Goal: Task Accomplishment & Management: Use online tool/utility

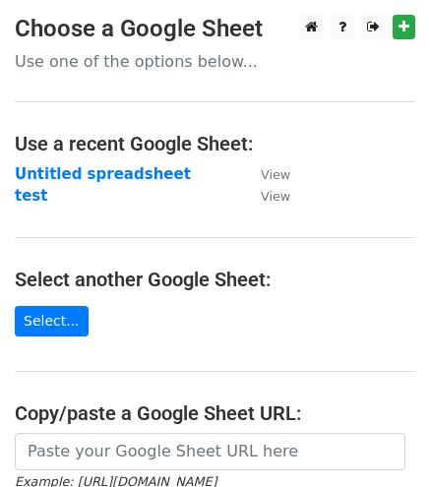
scroll to position [155, 0]
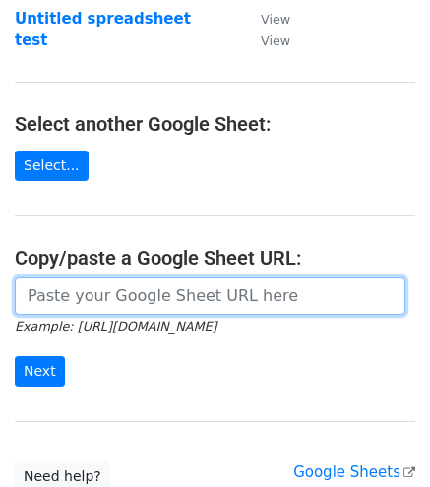
click at [218, 298] on input "url" at bounding box center [210, 295] width 391 height 37
paste input "[URL][DOMAIN_NAME]"
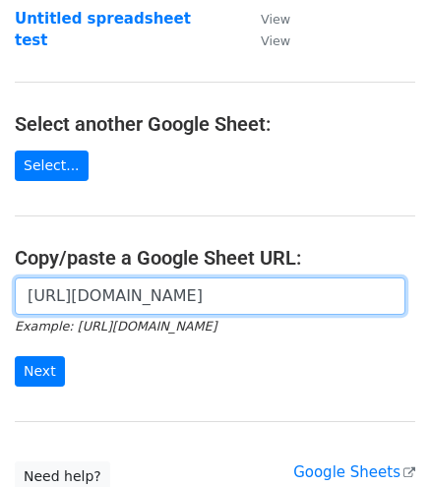
scroll to position [0, 427]
type input "[URL][DOMAIN_NAME]"
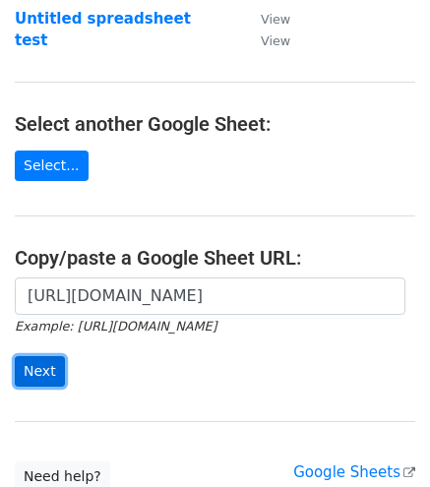
scroll to position [0, 0]
click at [15, 365] on input "Next" at bounding box center [40, 371] width 50 height 31
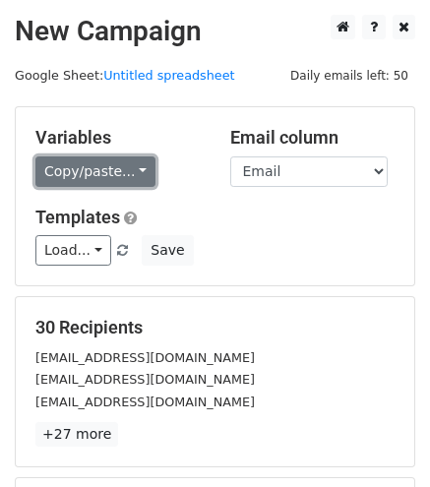
click at [140, 164] on link "Copy/paste..." at bounding box center [95, 171] width 120 height 31
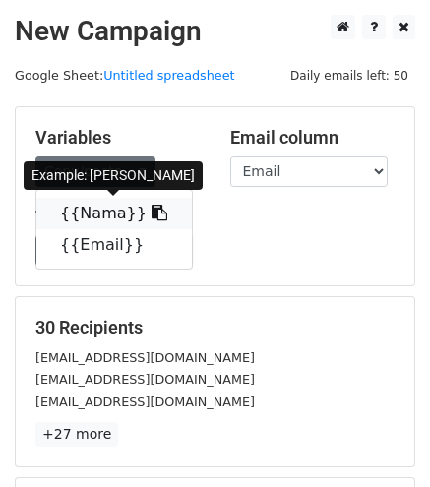
click at [113, 205] on link "{{Nama}}" at bounding box center [113, 213] width 155 height 31
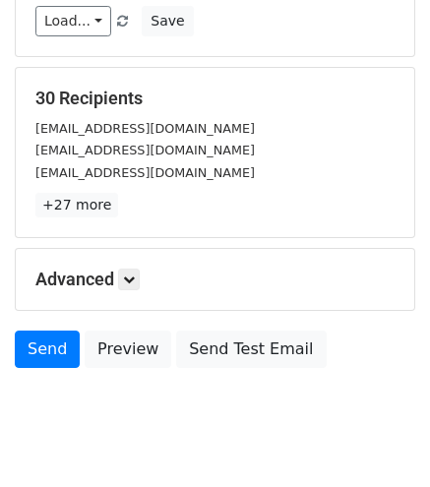
scroll to position [235, 0]
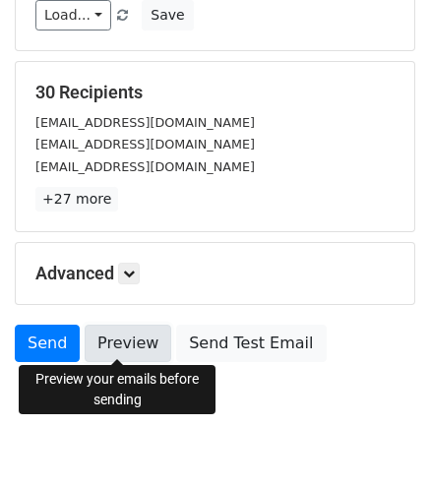
click at [125, 351] on link "Preview" at bounding box center [128, 343] width 87 height 37
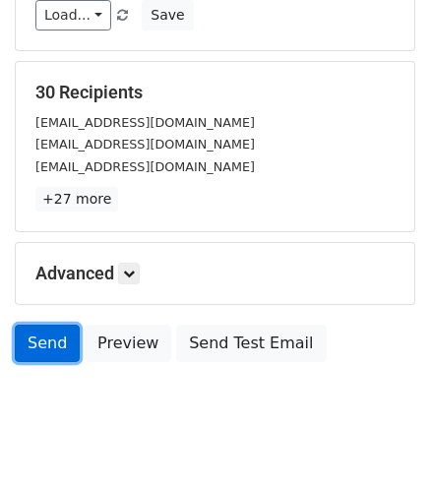
click at [53, 349] on link "Send" at bounding box center [47, 343] width 65 height 37
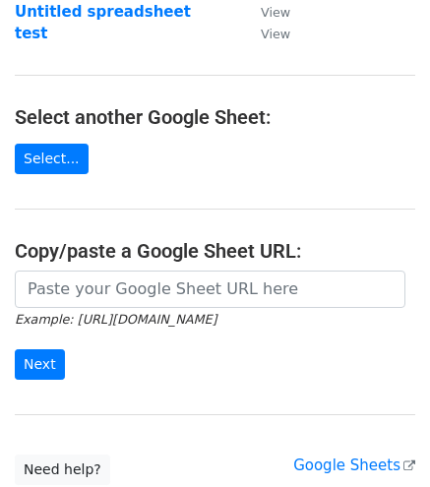
scroll to position [164, 0]
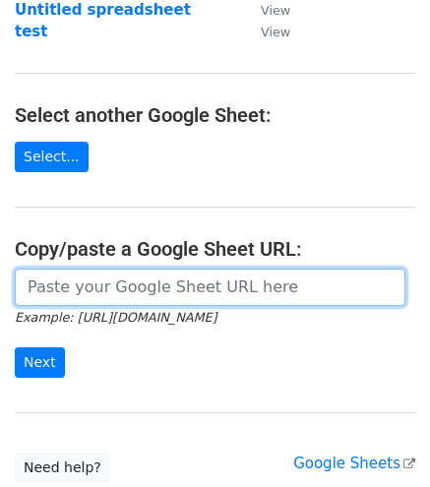
click at [134, 275] on input "url" at bounding box center [210, 287] width 391 height 37
paste input "[URL][DOMAIN_NAME]"
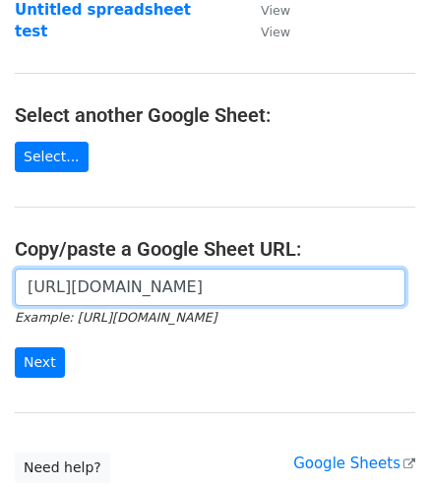
scroll to position [0, 427]
type input "[URL][DOMAIN_NAME]"
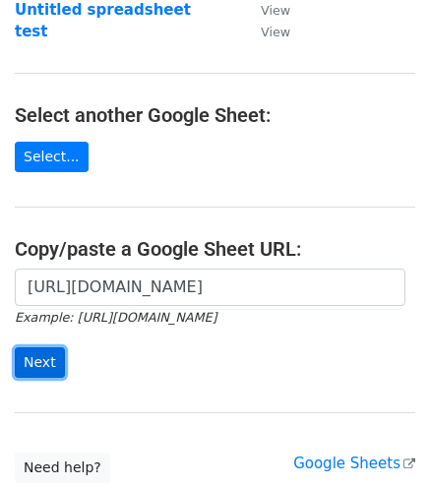
scroll to position [0, 0]
click at [42, 357] on input "Next" at bounding box center [40, 362] width 50 height 31
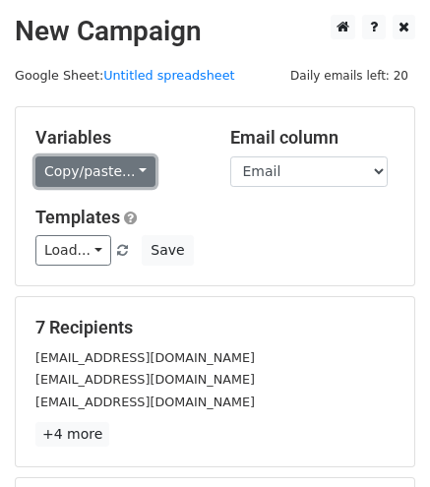
click at [77, 165] on link "Copy/paste..." at bounding box center [95, 171] width 120 height 31
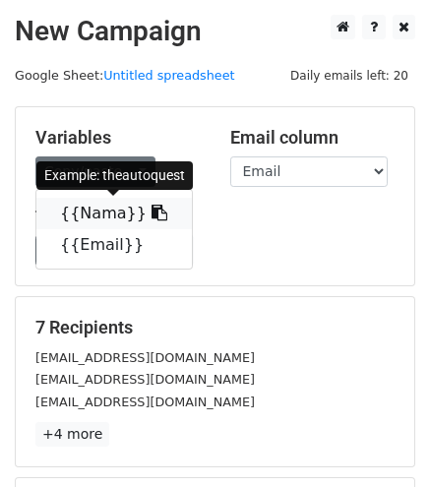
click at [99, 215] on link "{{Nama}}" at bounding box center [113, 213] width 155 height 31
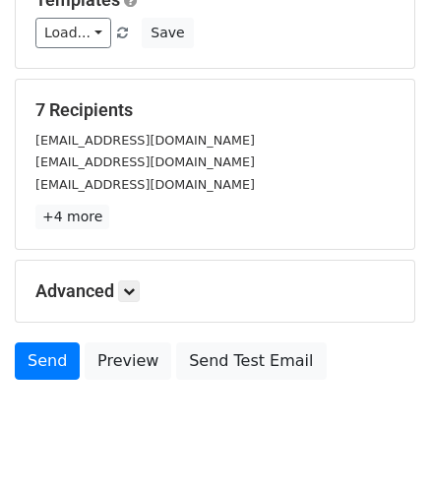
scroll to position [224, 0]
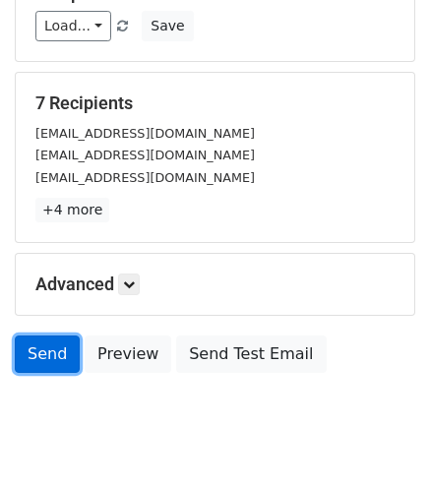
click at [55, 355] on link "Send" at bounding box center [47, 354] width 65 height 37
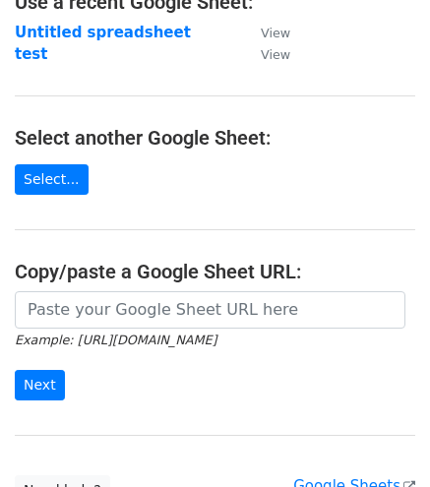
scroll to position [151, 0]
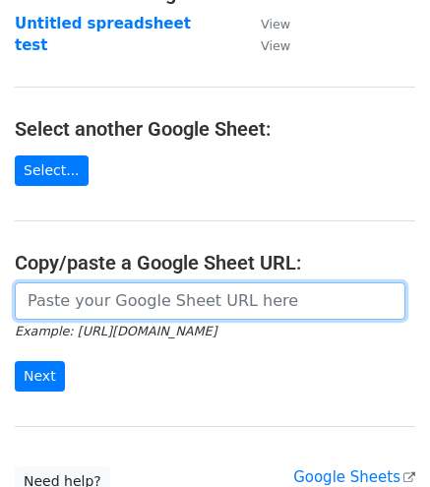
click at [157, 300] on input "url" at bounding box center [210, 300] width 391 height 37
paste input "https://docs.google.com/spreadsheets/d/1uQvir3vgDKcI_c-vr8g6ndcGLyR4koZdyWYYpDK…"
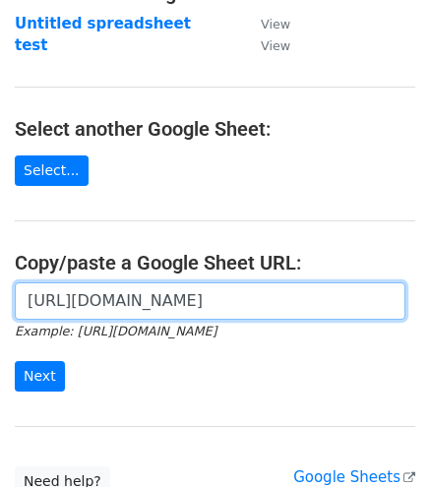
scroll to position [0, 427]
type input "https://docs.google.com/spreadsheets/d/1uQvir3vgDKcI_c-vr8g6ndcGLyR4koZdyWYYpDK…"
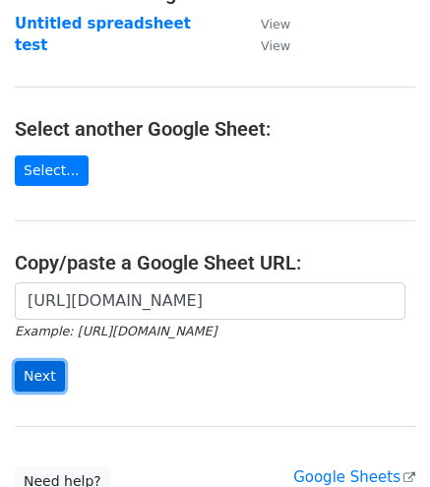
scroll to position [0, 0]
click at [37, 374] on input "Next" at bounding box center [40, 376] width 50 height 31
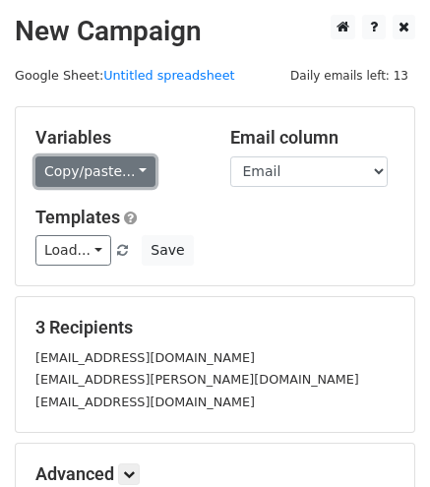
click at [79, 170] on link "Copy/paste..." at bounding box center [95, 171] width 120 height 31
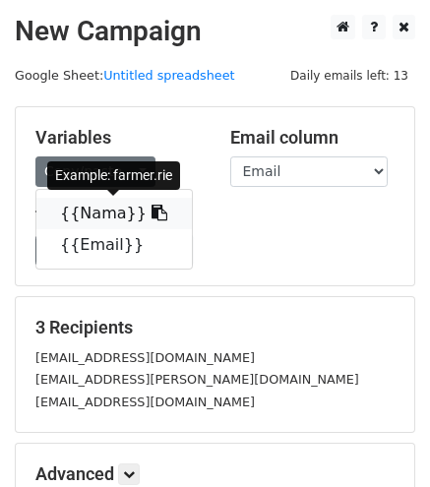
click at [91, 203] on link "{{Nama}}" at bounding box center [113, 213] width 155 height 31
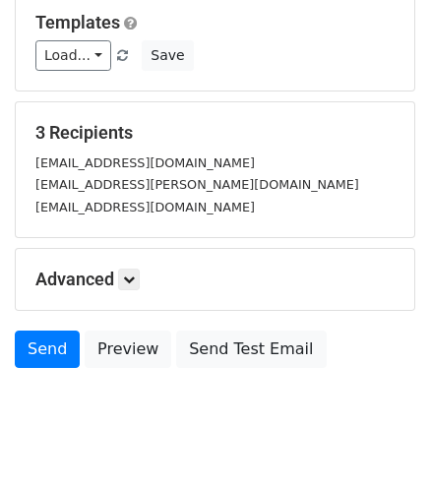
scroll to position [197, 0]
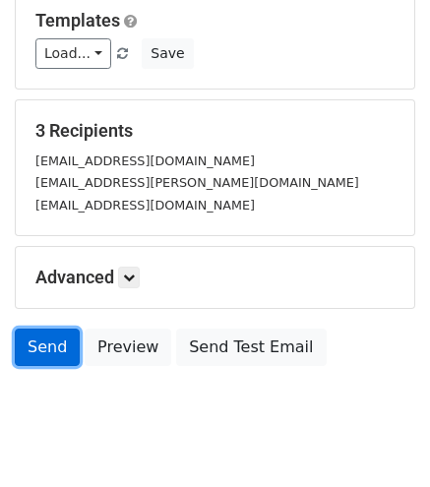
click at [64, 333] on link "Send" at bounding box center [47, 347] width 65 height 37
